Goal: Task Accomplishment & Management: Use online tool/utility

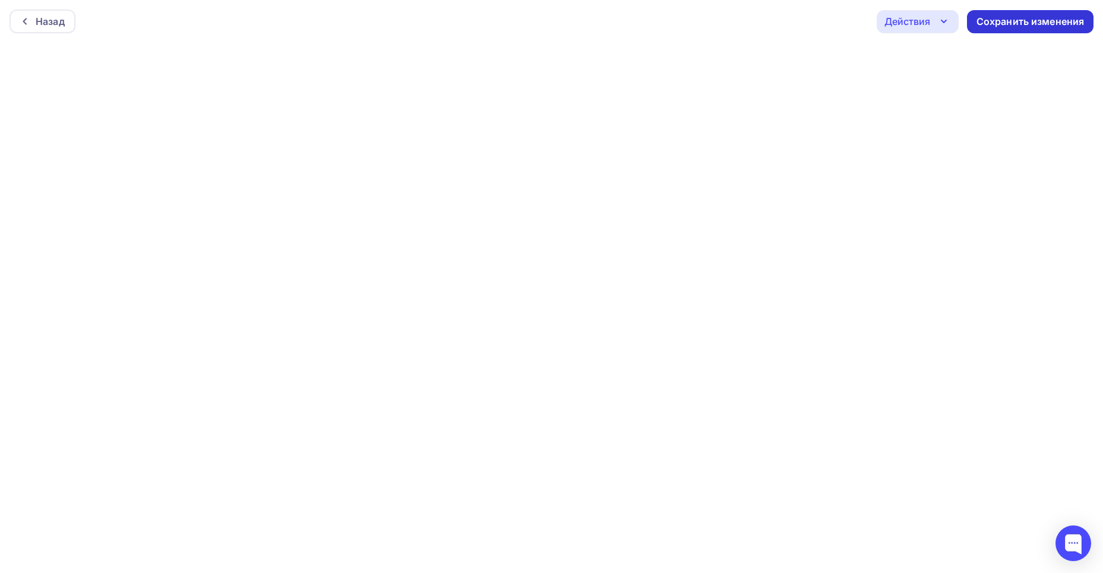
click at [1003, 19] on div "Сохранить изменения" at bounding box center [1031, 22] width 108 height 14
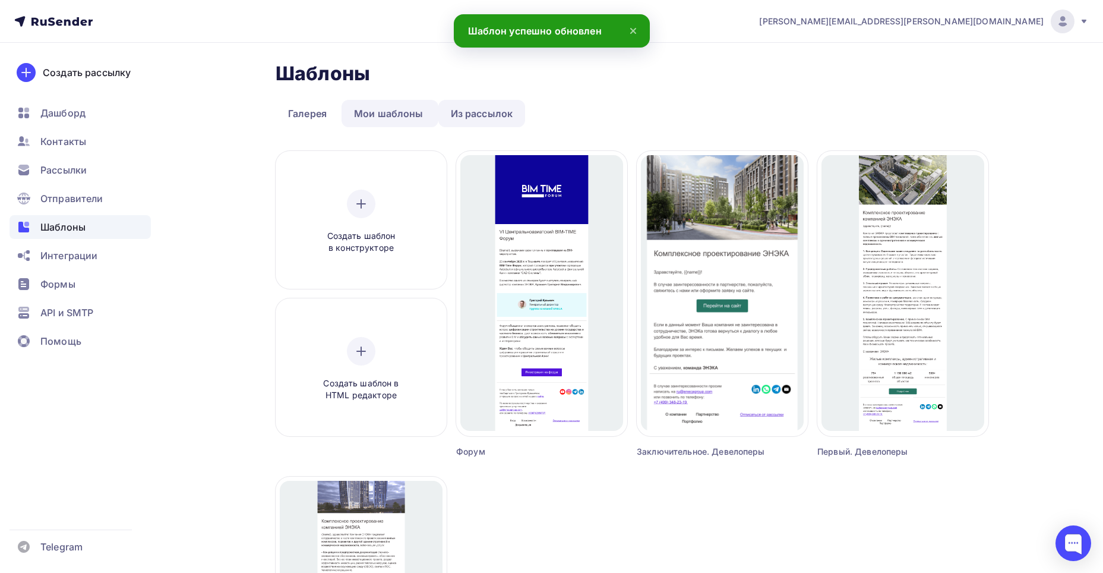
click at [451, 114] on link "Из рассылок" at bounding box center [481, 113] width 87 height 27
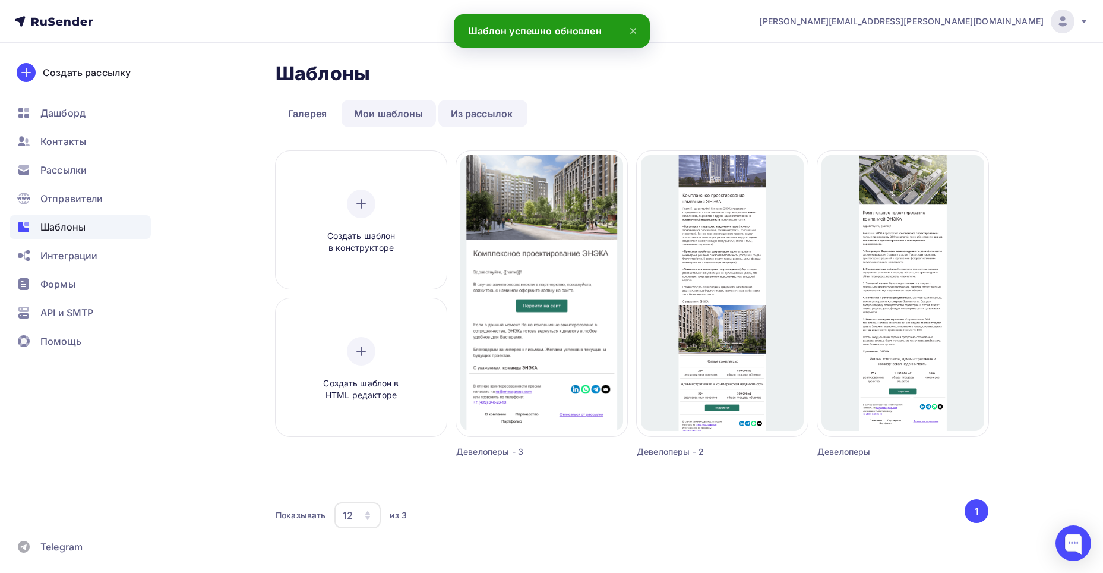
click at [381, 121] on link "Мои шаблоны" at bounding box center [389, 113] width 94 height 27
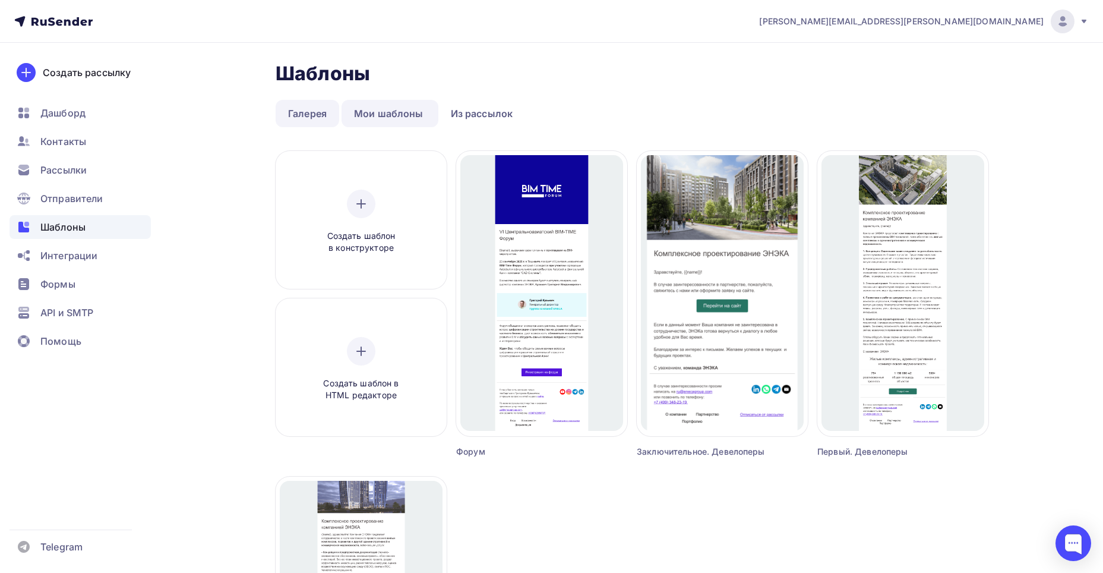
click at [315, 118] on link "Галерея" at bounding box center [308, 113] width 64 height 27
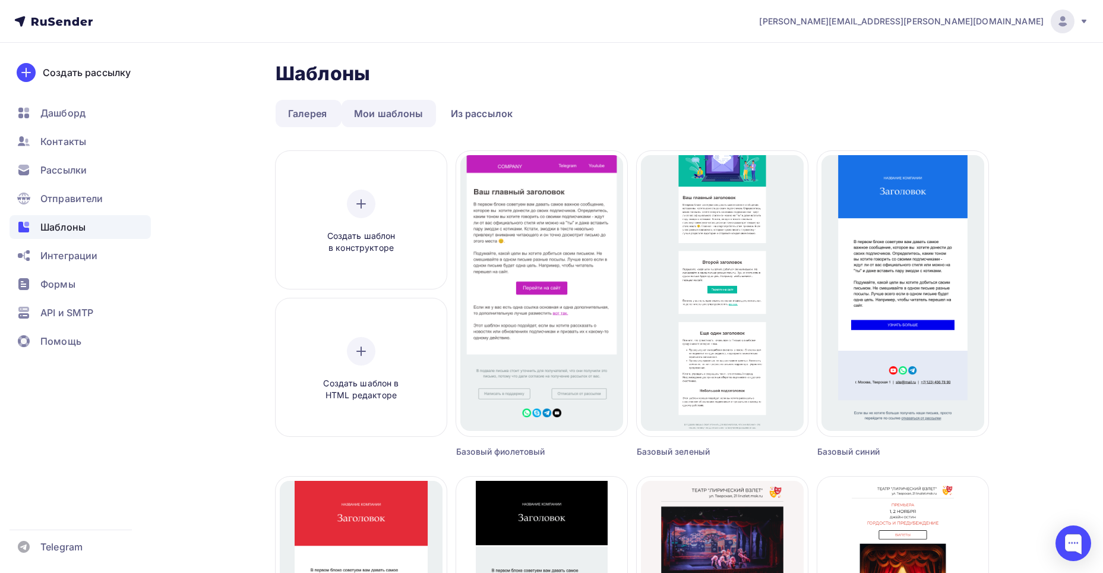
click at [352, 112] on link "Мои шаблоны" at bounding box center [389, 113] width 94 height 27
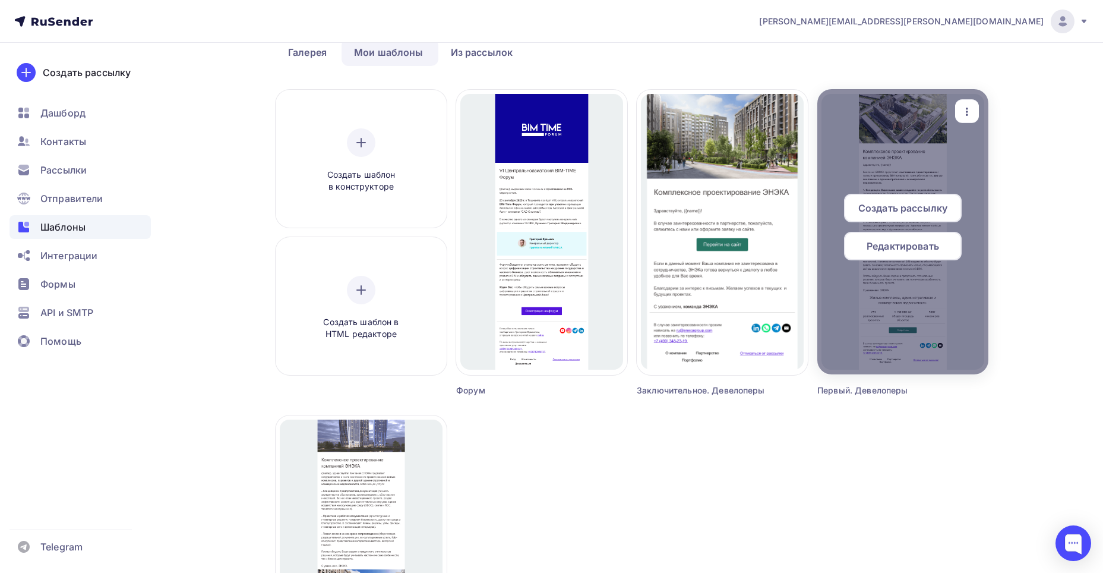
scroll to position [59, 0]
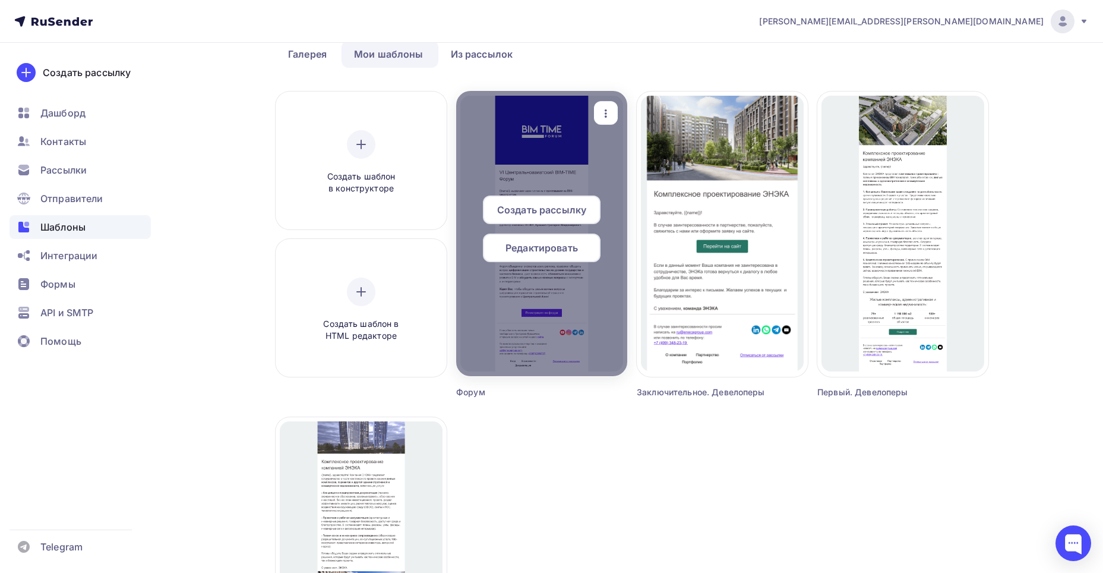
click at [541, 241] on span "Редактировать" at bounding box center [542, 248] width 72 height 14
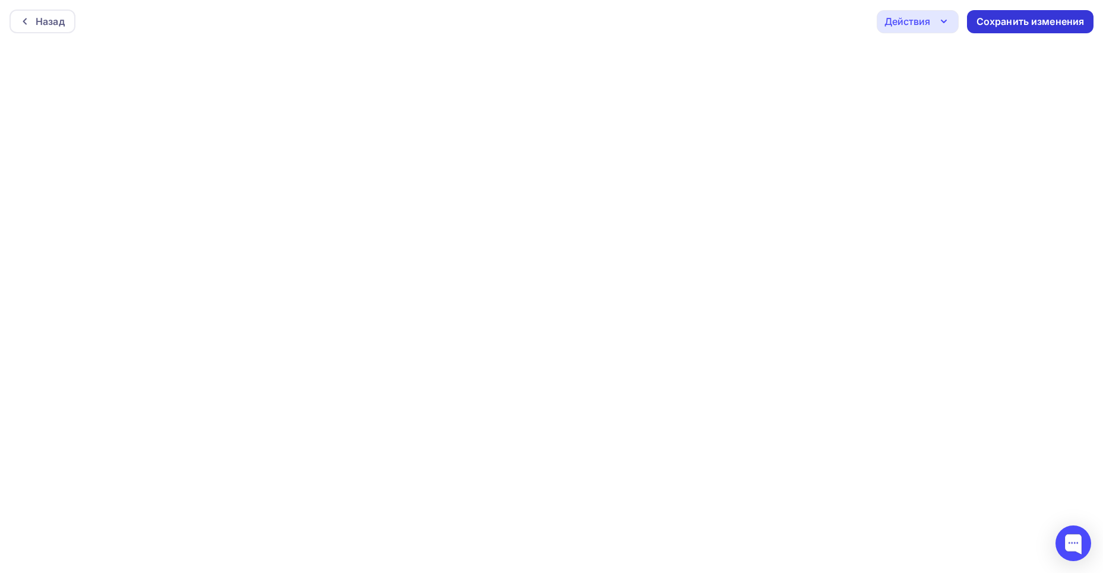
click at [991, 25] on div "Сохранить изменения" at bounding box center [1031, 22] width 108 height 14
